Goal: Information Seeking & Learning: Find specific fact

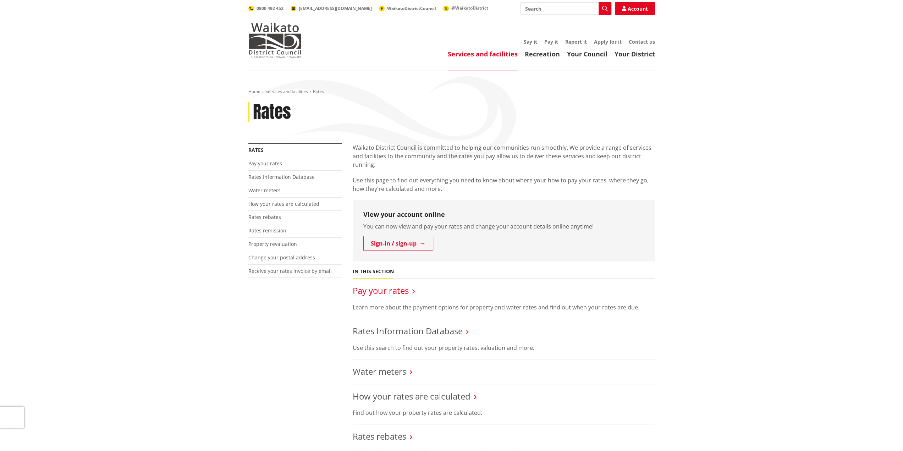
click at [379, 290] on link "Pay your rates" at bounding box center [381, 291] width 56 height 12
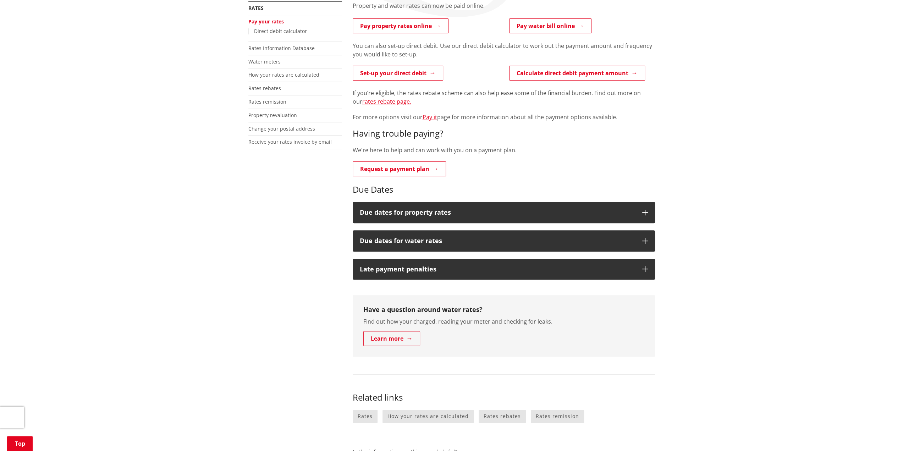
scroll to position [106, 0]
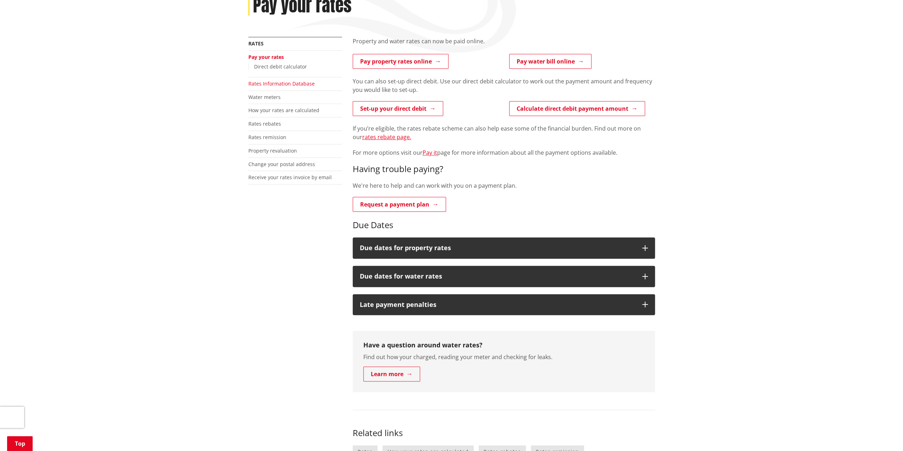
click at [303, 85] on link "Rates Information Database" at bounding box center [281, 83] width 66 height 7
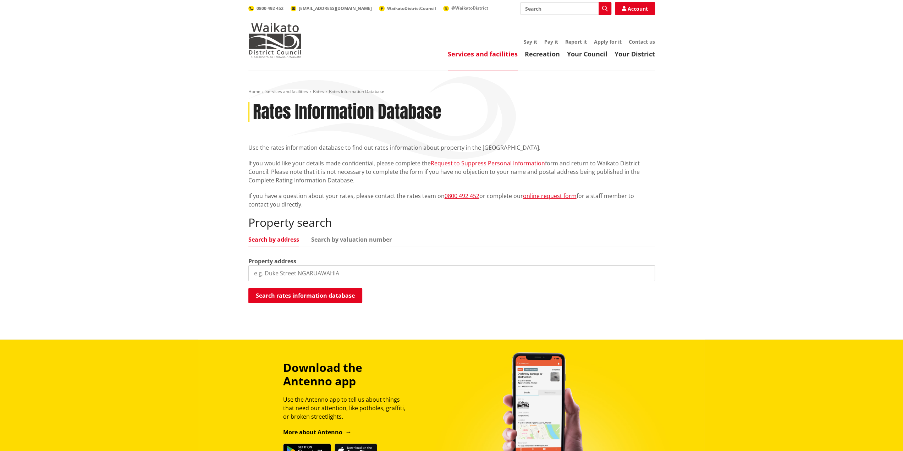
click at [281, 273] on input "search" at bounding box center [451, 274] width 407 height 16
click at [284, 274] on input "1 Lyton" at bounding box center [451, 274] width 407 height 16
click at [284, 292] on button "Search rates information database" at bounding box center [305, 295] width 114 height 15
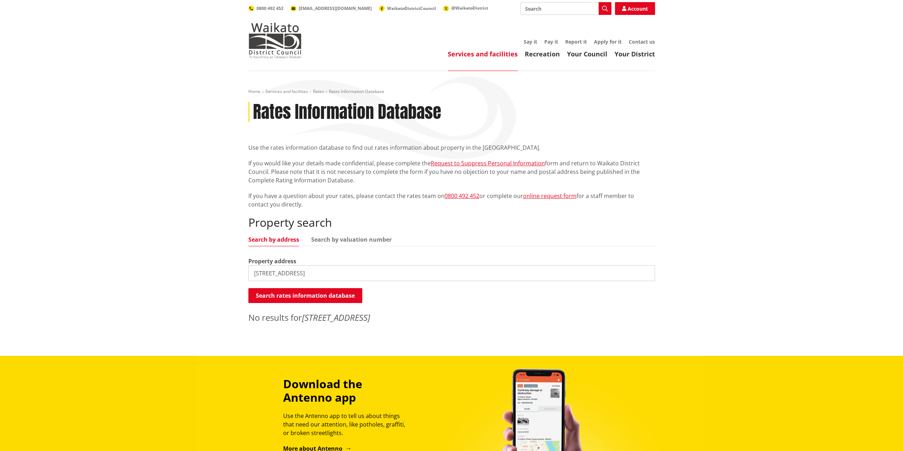
click at [268, 274] on input "1 Lyton street" at bounding box center [451, 274] width 407 height 16
click at [314, 272] on input "1 Lyon street" at bounding box center [451, 274] width 407 height 16
click at [312, 286] on div "Property search Search by address Search by valuation number Property address 1…" at bounding box center [451, 270] width 407 height 108
click at [311, 291] on button "Search rates information database" at bounding box center [305, 295] width 114 height 15
click at [300, 270] on input "1 Lyon street" at bounding box center [451, 274] width 407 height 16
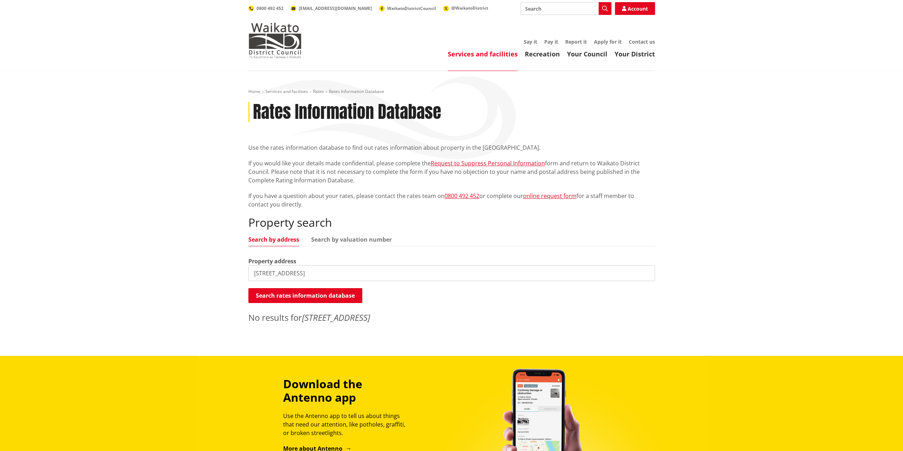
drag, startPoint x: 273, startPoint y: 277, endPoint x: 331, endPoint y: 283, distance: 58.8
click at [331, 283] on div "Property search Search by address Search by valuation number Property address 1…" at bounding box center [451, 270] width 407 height 108
type input "1 Lyon"
click at [323, 292] on button "Search rates information database" at bounding box center [305, 295] width 114 height 15
click at [292, 274] on input "1 Lyon" at bounding box center [451, 274] width 407 height 16
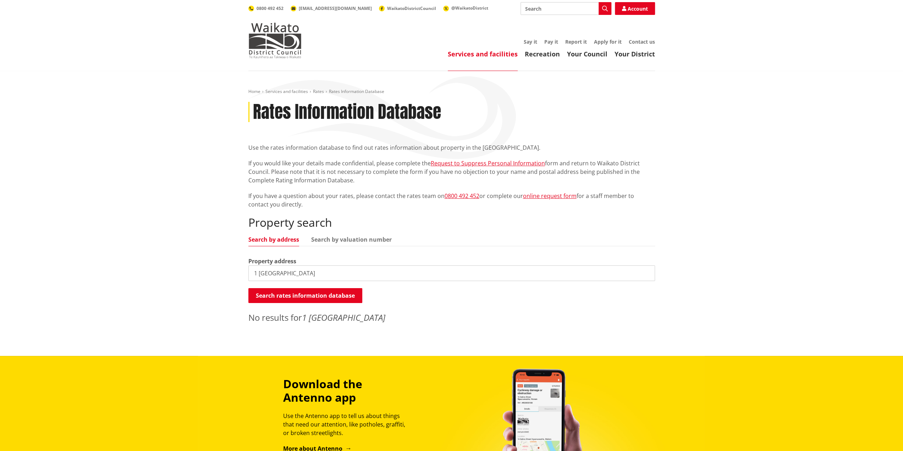
drag, startPoint x: 292, startPoint y: 274, endPoint x: 199, endPoint y: 261, distance: 93.6
click at [199, 261] on div "Home Services and facilities Rates Rates Information Database Rates Information…" at bounding box center [451, 213] width 903 height 285
click at [323, 296] on button "Search rates information database" at bounding box center [305, 295] width 114 height 15
click at [340, 275] on input "1 Lyon Street" at bounding box center [451, 274] width 407 height 16
drag, startPoint x: 272, startPoint y: 270, endPoint x: 299, endPoint y: 272, distance: 27.0
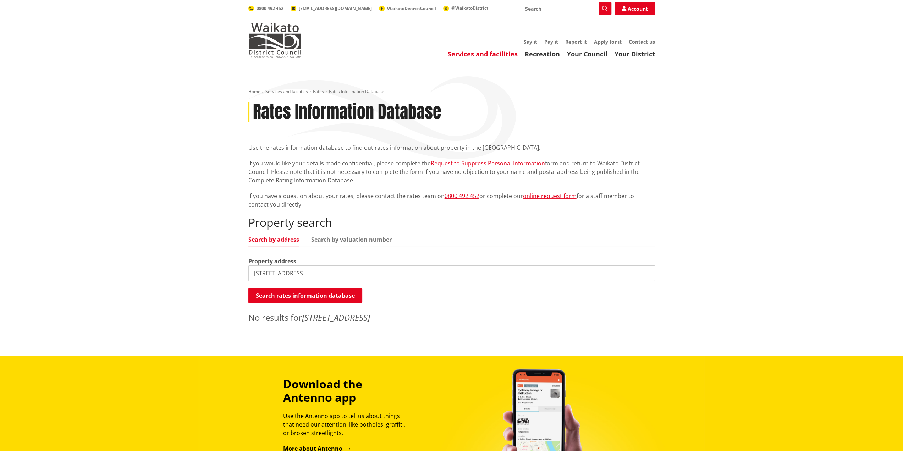
click at [299, 272] on input "1 Lyon Street" at bounding box center [451, 274] width 407 height 16
type input "1 Lyon"
